Goal: Task Accomplishment & Management: Manage account settings

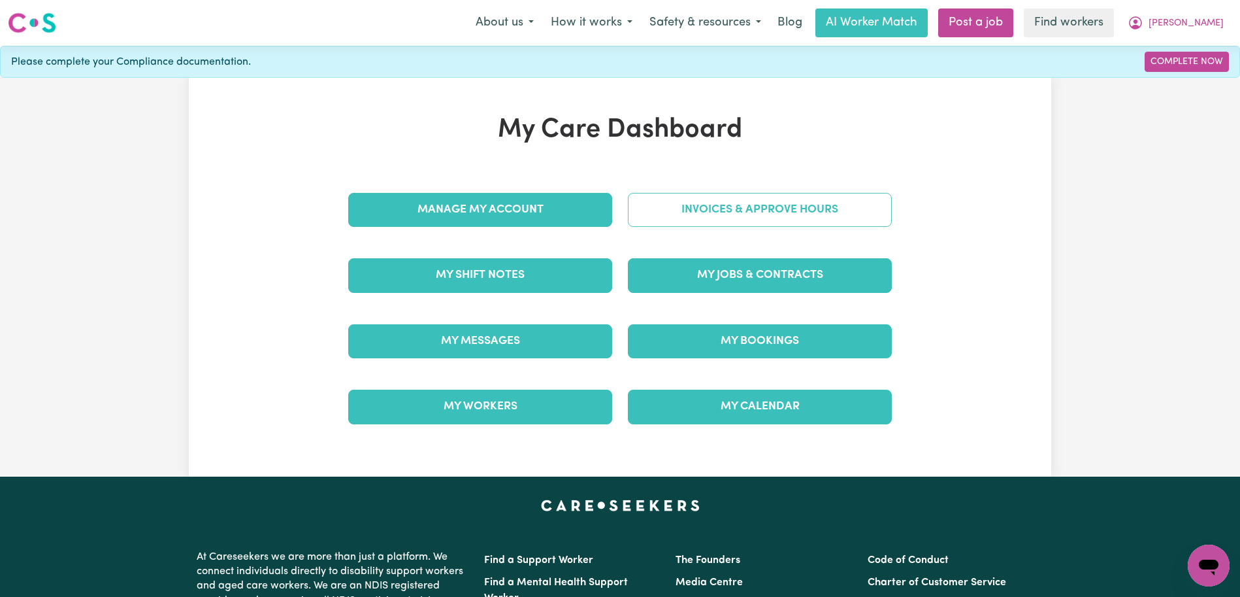
click at [689, 202] on link "Invoices & Approve Hours" at bounding box center [760, 210] width 264 height 34
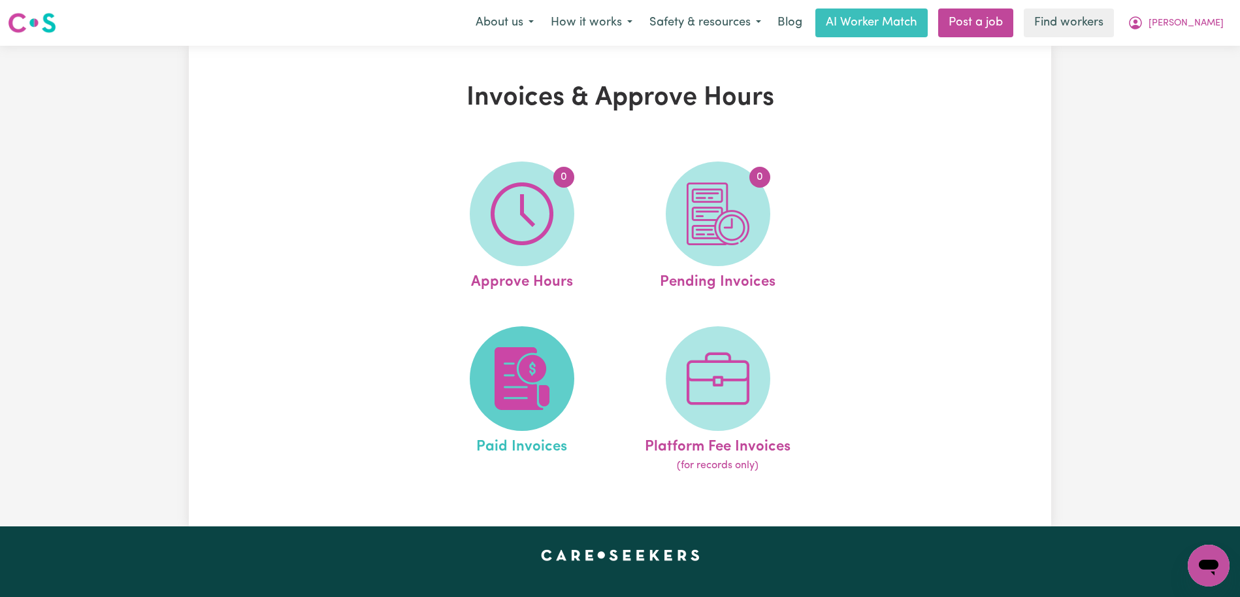
click at [555, 380] on span at bounding box center [522, 378] width 105 height 105
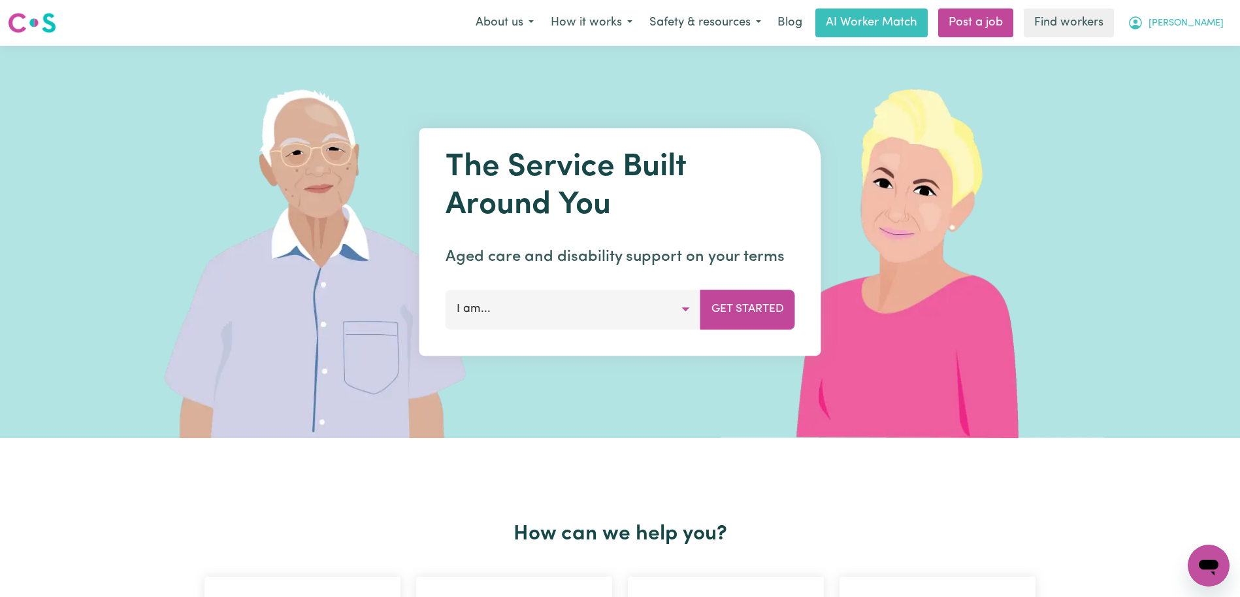
click at [1211, 29] on span "[PERSON_NAME]" at bounding box center [1186, 23] width 75 height 14
click at [1181, 72] on link "Logout" at bounding box center [1179, 75] width 103 height 25
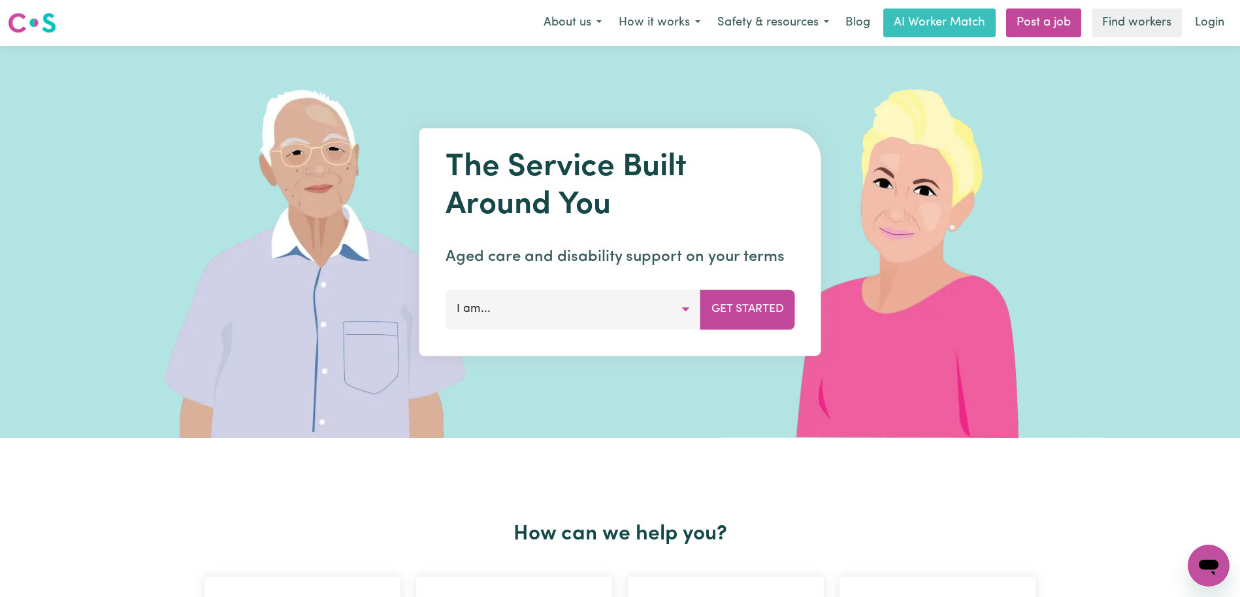
click at [1199, 42] on nav "Menu About us How it works Safety & resources Blog AI Worker Match Post a job F…" at bounding box center [620, 23] width 1240 height 46
click at [1199, 40] on nav "Menu About us How it works Safety & resources Blog AI Worker Match Post a job F…" at bounding box center [620, 23] width 1240 height 46
click at [1204, 29] on link "Login" at bounding box center [1209, 22] width 45 height 29
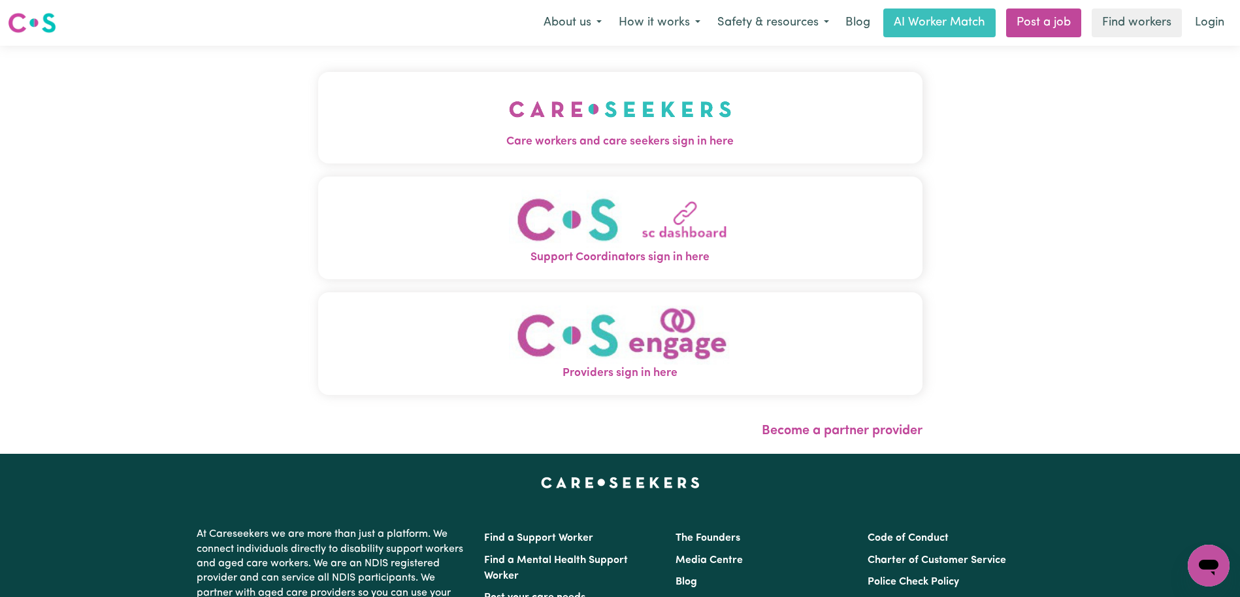
click at [680, 125] on button "Care workers and care seekers sign in here" at bounding box center [620, 117] width 604 height 91
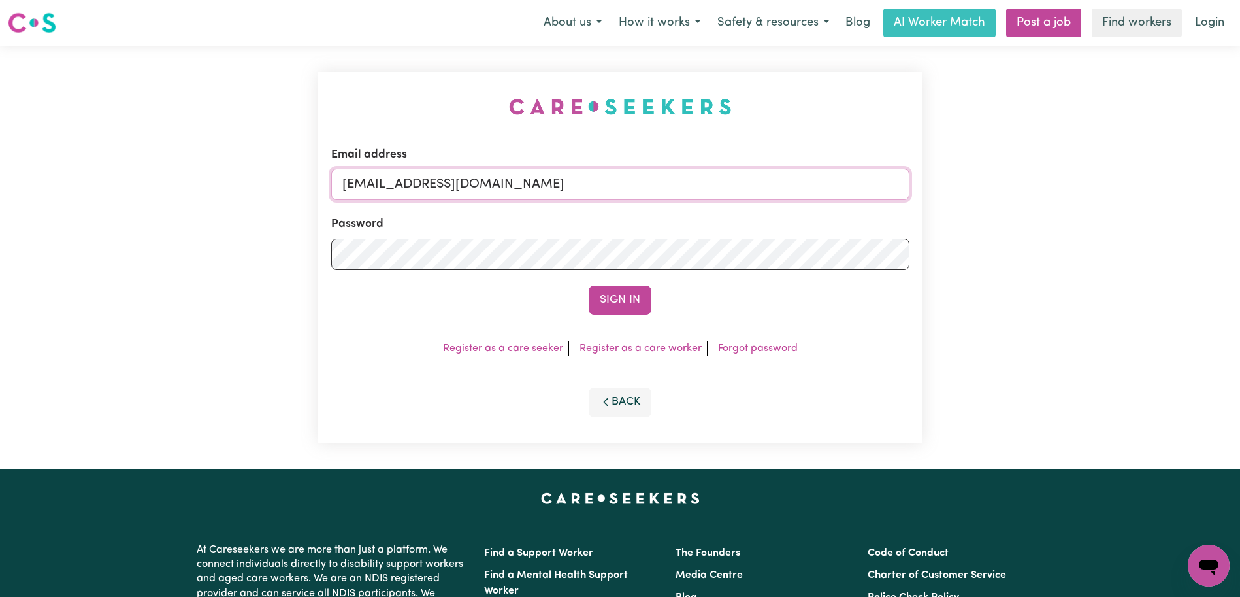
drag, startPoint x: 799, startPoint y: 193, endPoint x: 408, endPoint y: 187, distance: 391.4
click at [408, 187] on input "[EMAIL_ADDRESS][DOMAIN_NAME]" at bounding box center [620, 184] width 578 height 31
paste input "RichardWardKNC"
type input "[EMAIL_ADDRESS][DOMAIN_NAME]"
click at [589, 286] on button "Sign In" at bounding box center [620, 300] width 63 height 29
